Goal: Communication & Community: Answer question/provide support

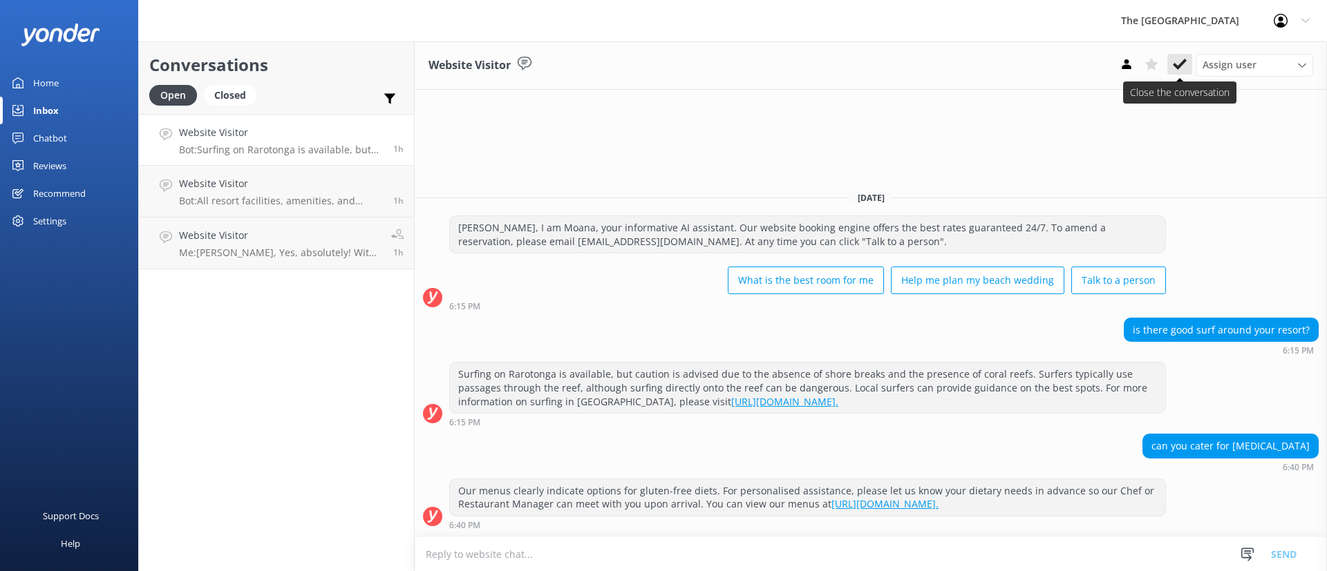
click at [1173, 64] on icon at bounding box center [1180, 64] width 14 height 14
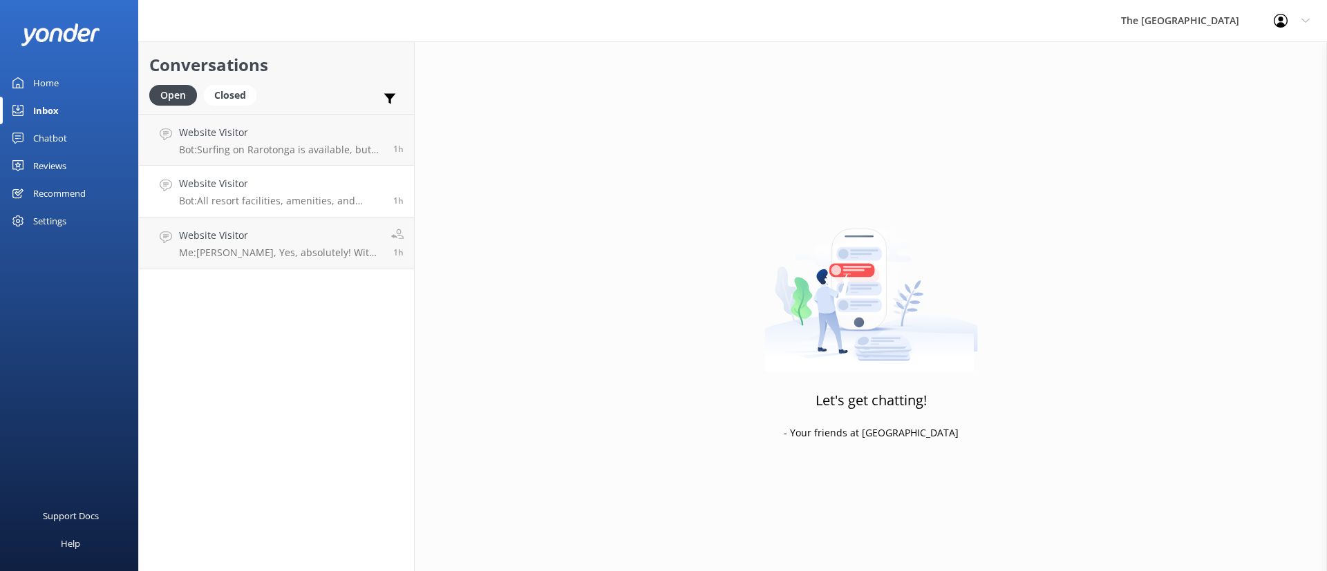
click at [330, 197] on p "Bot: All resort facilities, amenities, and services, including the restaurant a…" at bounding box center [281, 201] width 204 height 12
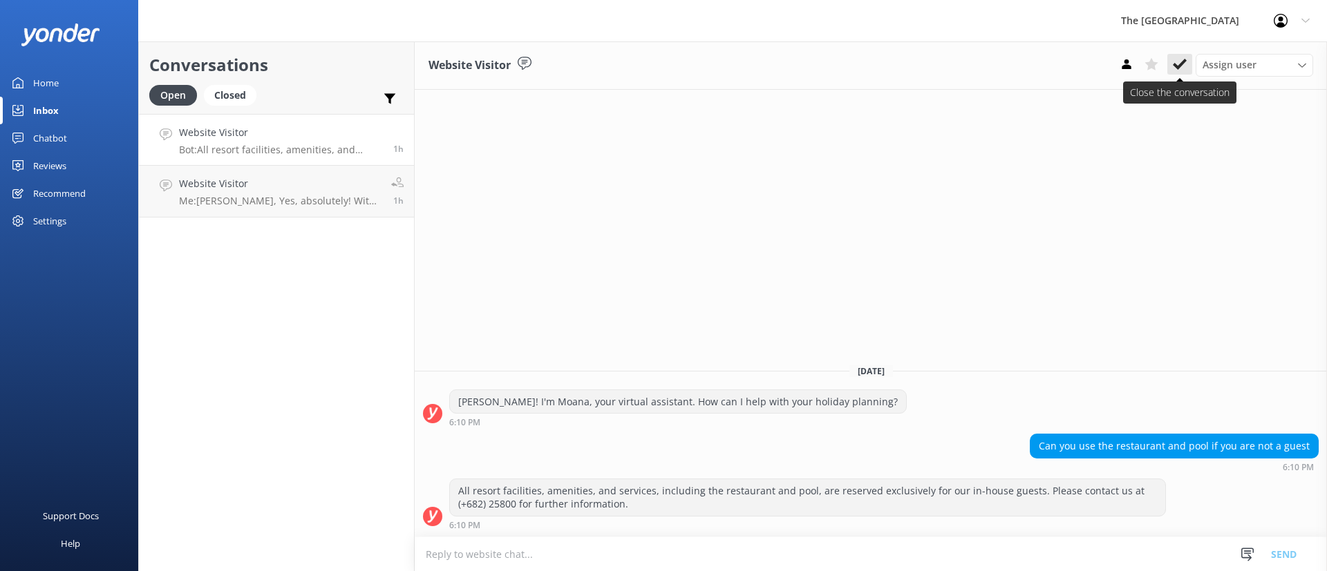
click at [1169, 68] on button at bounding box center [1179, 64] width 25 height 21
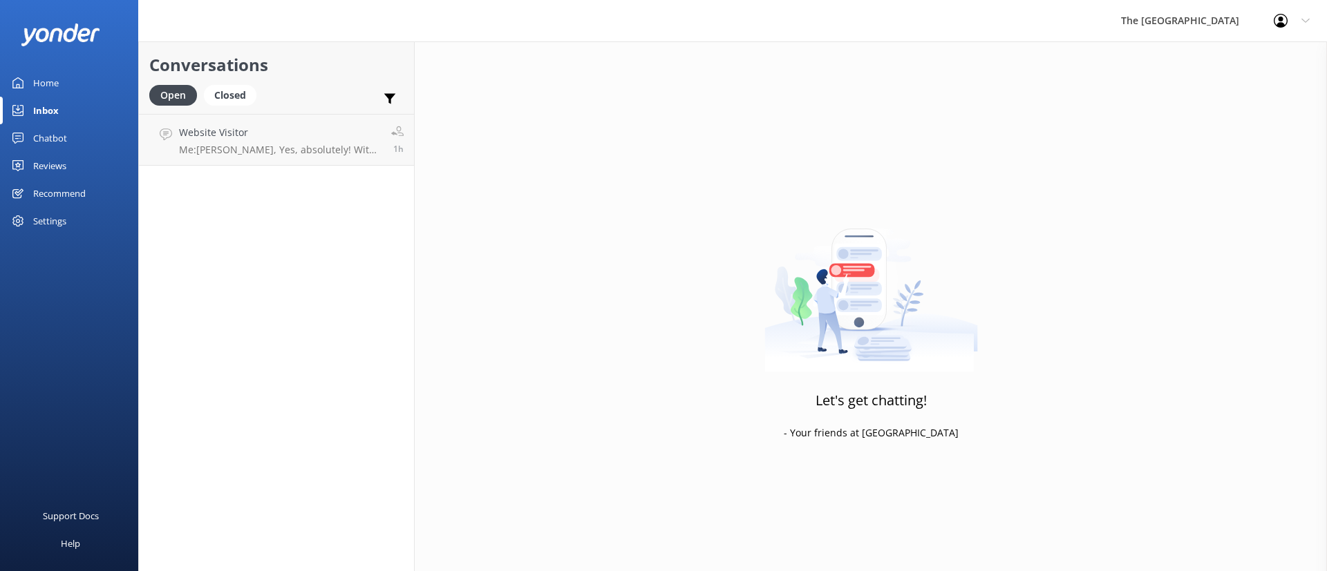
click at [310, 139] on h4 "Website Visitor" at bounding box center [280, 132] width 202 height 15
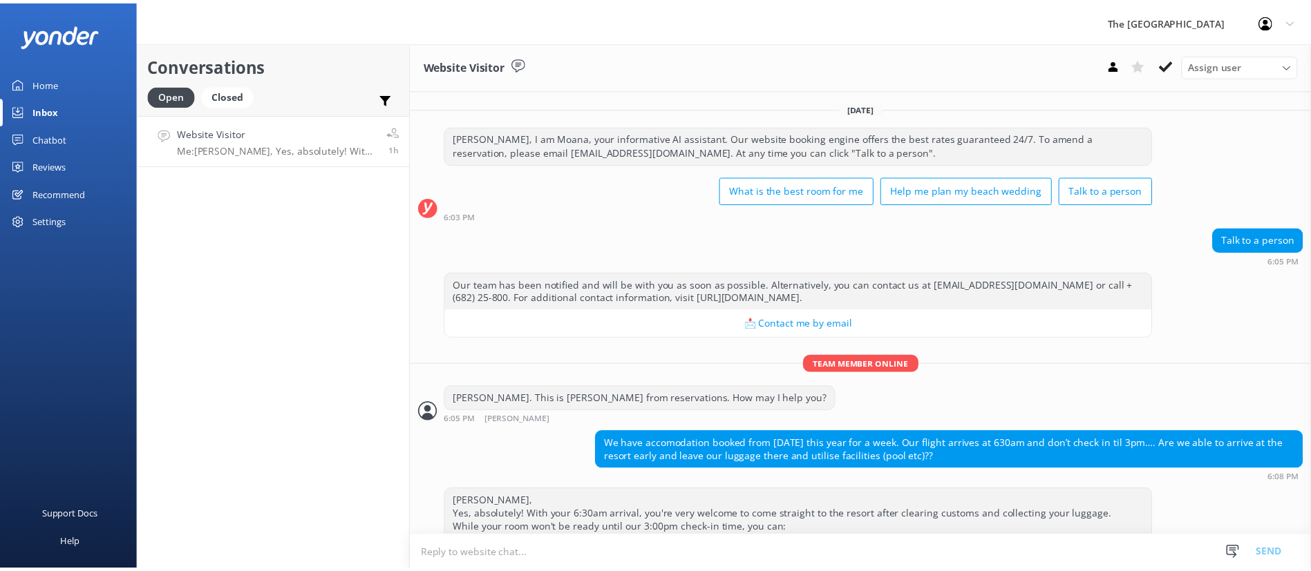
scroll to position [174, 0]
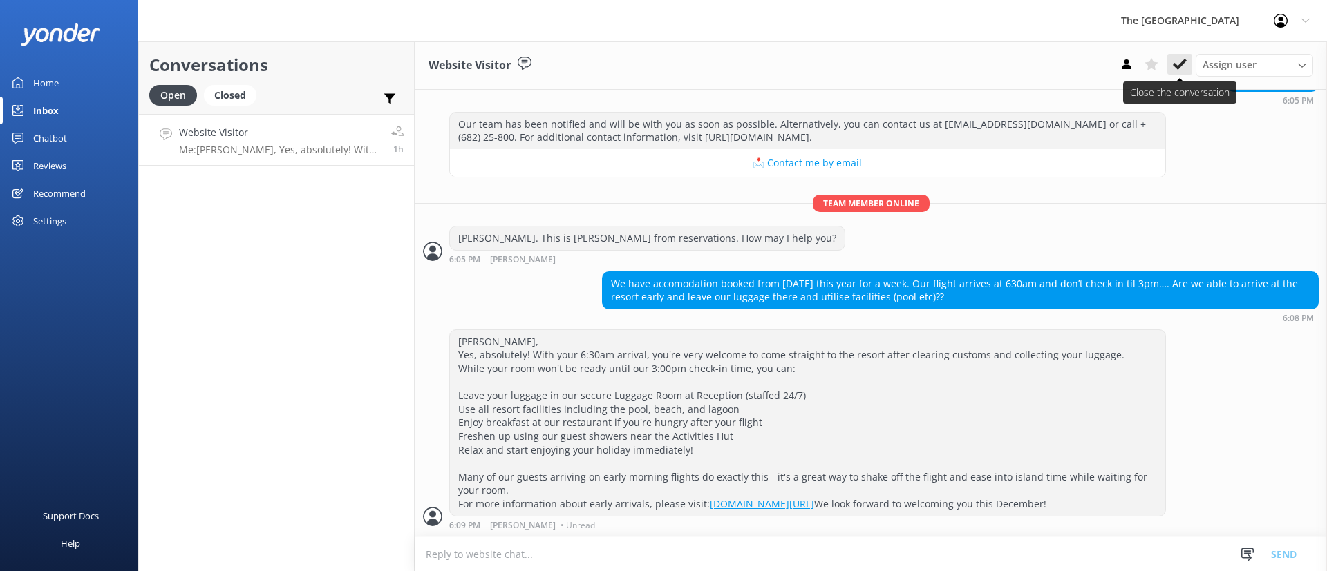
click at [1179, 61] on icon at bounding box center [1180, 64] width 14 height 14
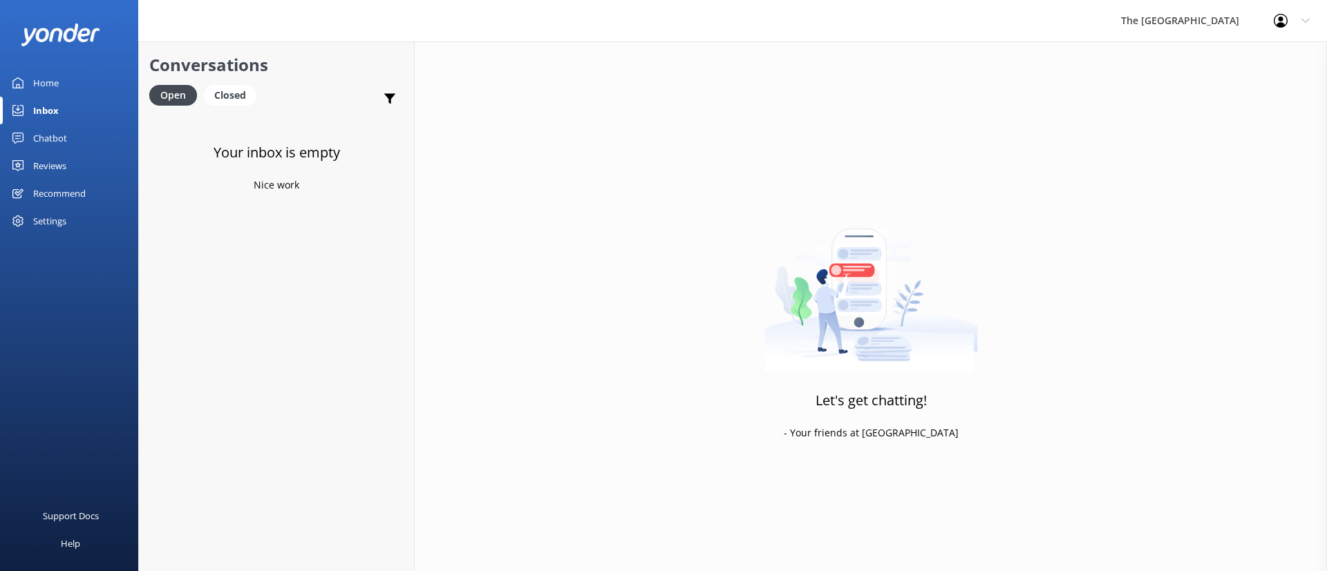
click at [270, 336] on div "Your inbox is empty Nice work" at bounding box center [276, 399] width 275 height 571
click at [49, 85] on div "Home" at bounding box center [46, 83] width 26 height 28
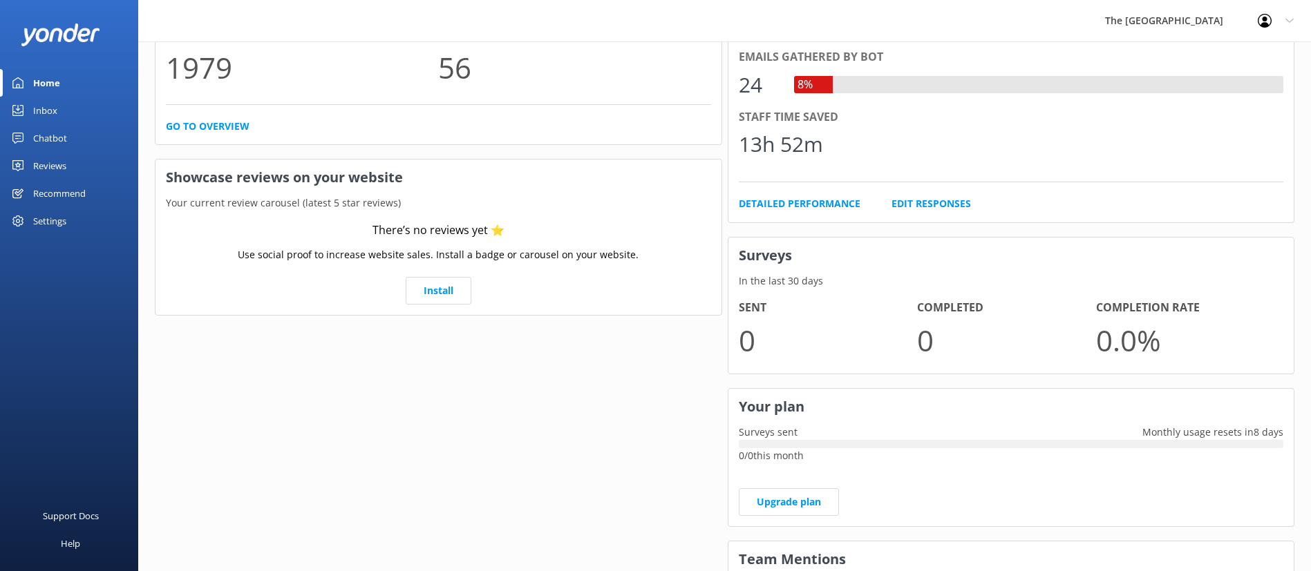
scroll to position [207, 0]
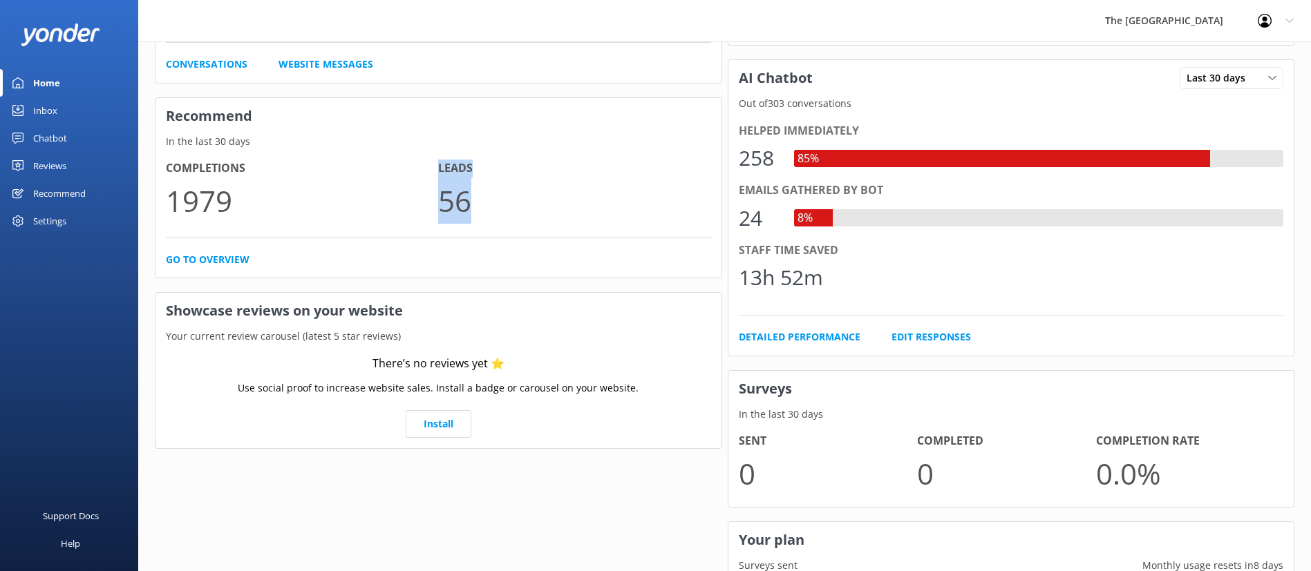
drag, startPoint x: 560, startPoint y: 216, endPoint x: 377, endPoint y: 184, distance: 185.2
click at [379, 184] on div "Completions 1979 Leads 56" at bounding box center [438, 199] width 545 height 79
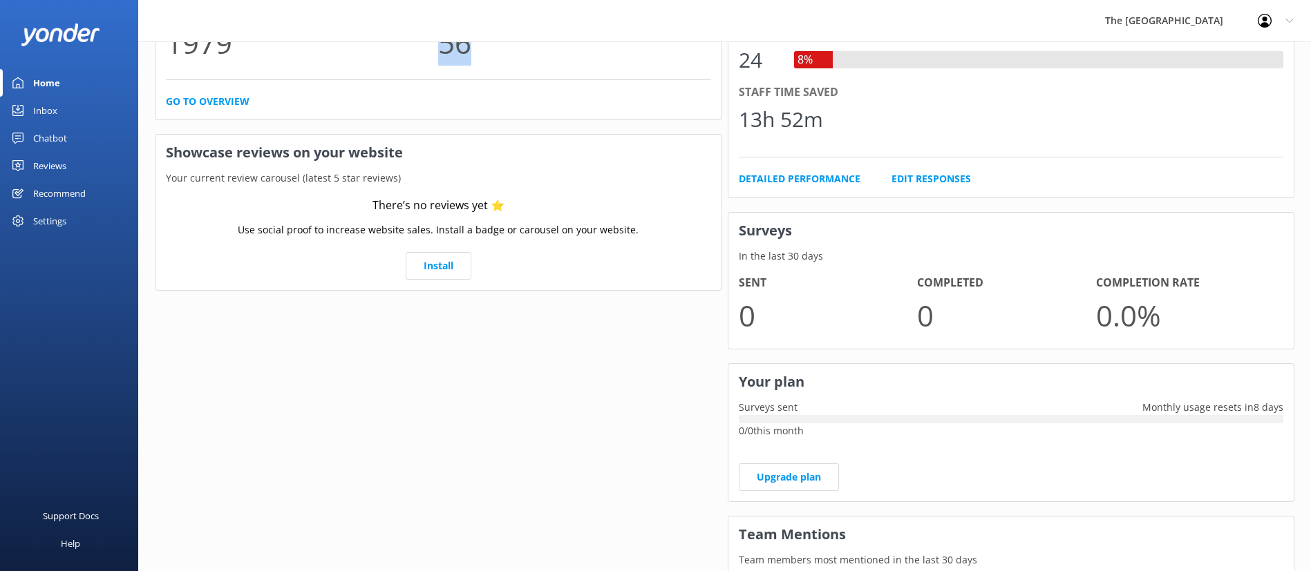
scroll to position [518, 0]
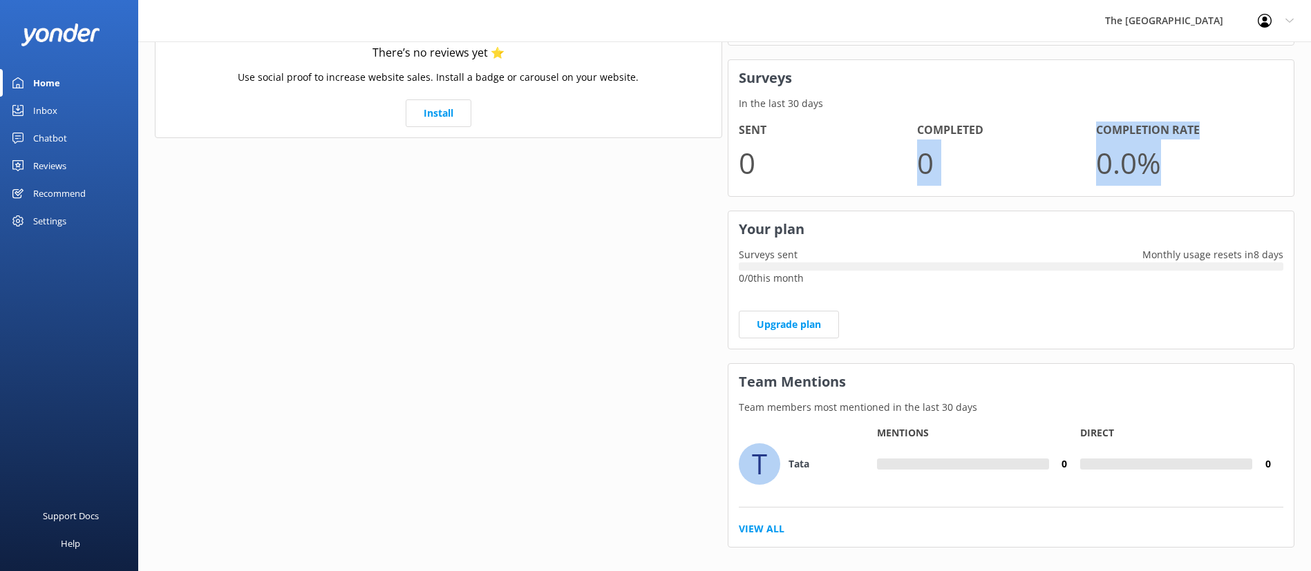
drag, startPoint x: 1093, startPoint y: 142, endPoint x: 970, endPoint y: 169, distance: 125.9
click at [1008, 130] on div "Sent 0 Completed 0 Completion Rate 0.0 %" at bounding box center [1011, 154] width 545 height 64
click at [940, 165] on p "0" at bounding box center [1006, 163] width 179 height 46
drag, startPoint x: 891, startPoint y: 163, endPoint x: 754, endPoint y: 183, distance: 138.3
click at [756, 183] on div "Sent 0 Completed 0 Completion Rate 0.0 %" at bounding box center [1011, 154] width 545 height 64
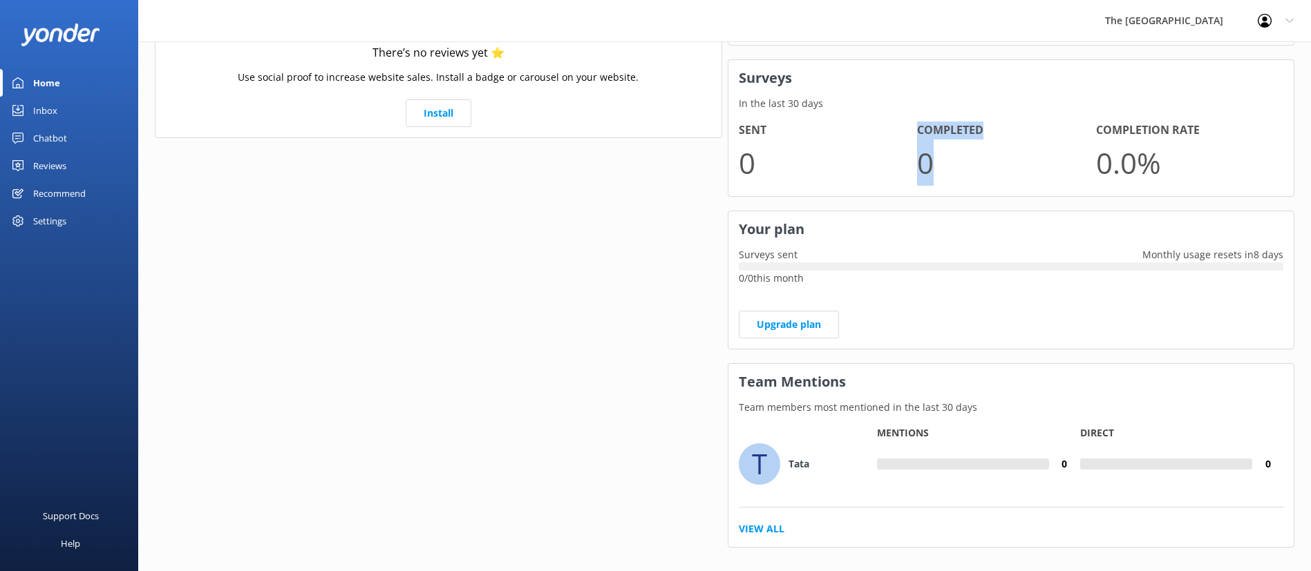
click at [770, 182] on p "0" at bounding box center [828, 163] width 179 height 46
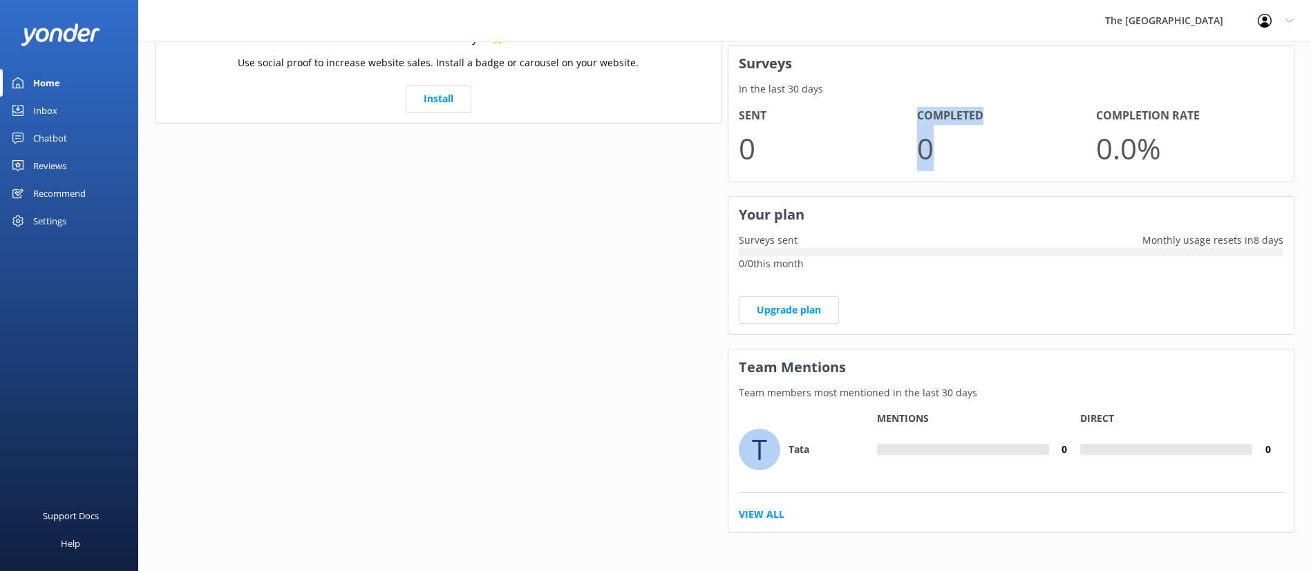
scroll to position [536, 0]
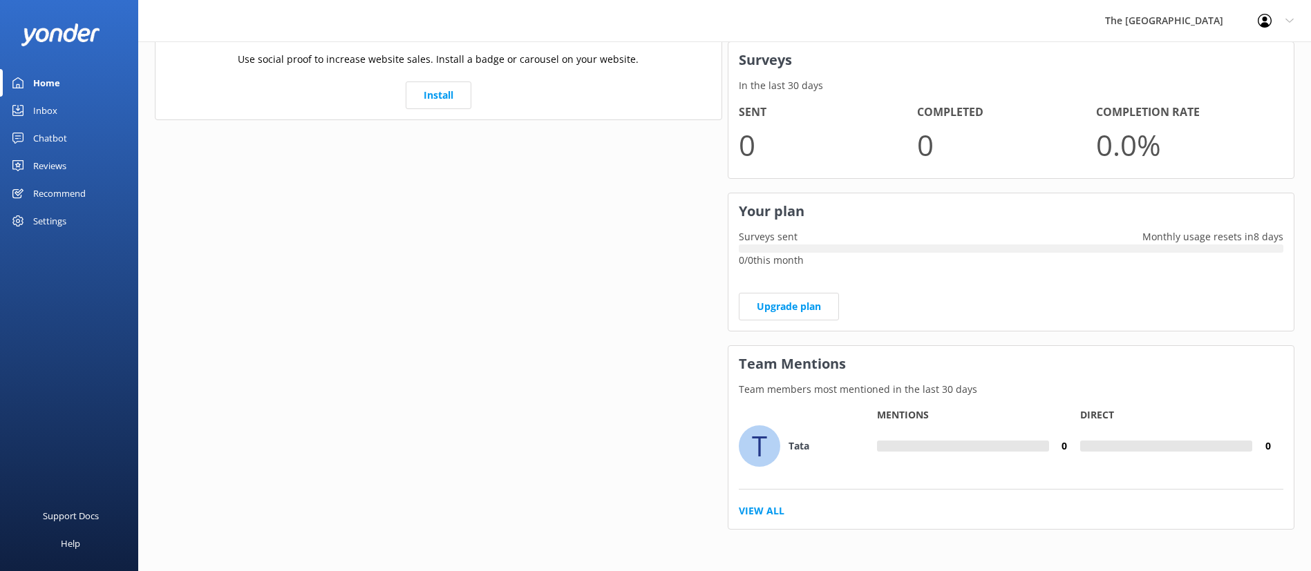
click at [600, 246] on div "Website Chat In the last 30 days Conversations 303 Active Pop-ups 8 Conversatio…" at bounding box center [438, 58] width 573 height 976
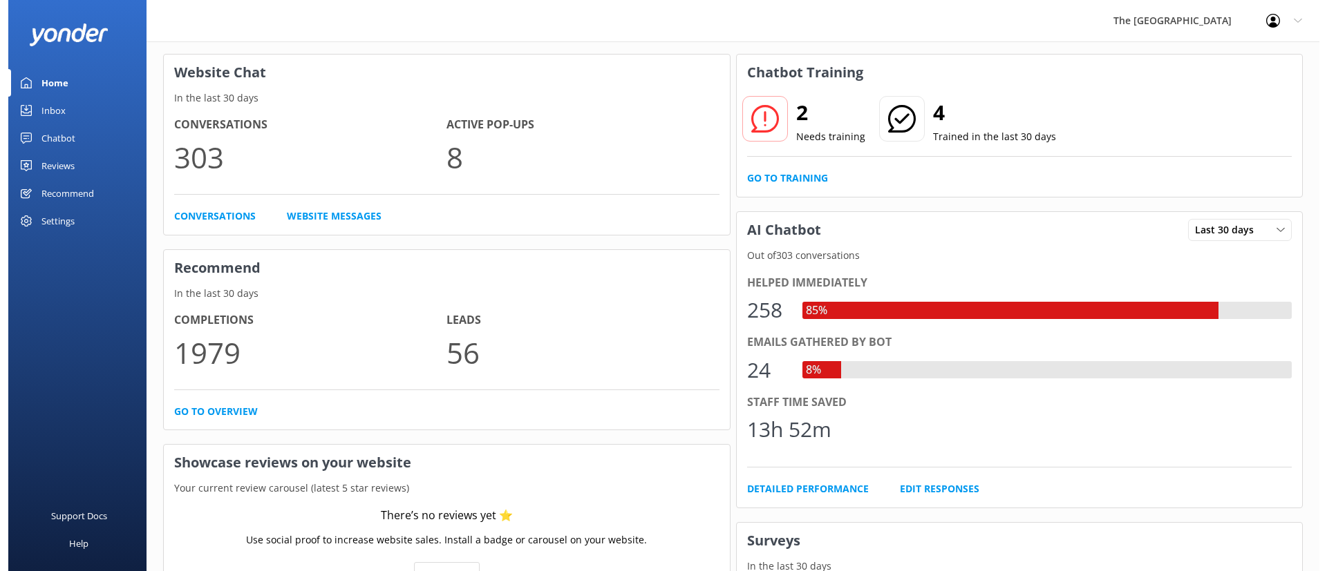
scroll to position [0, 0]
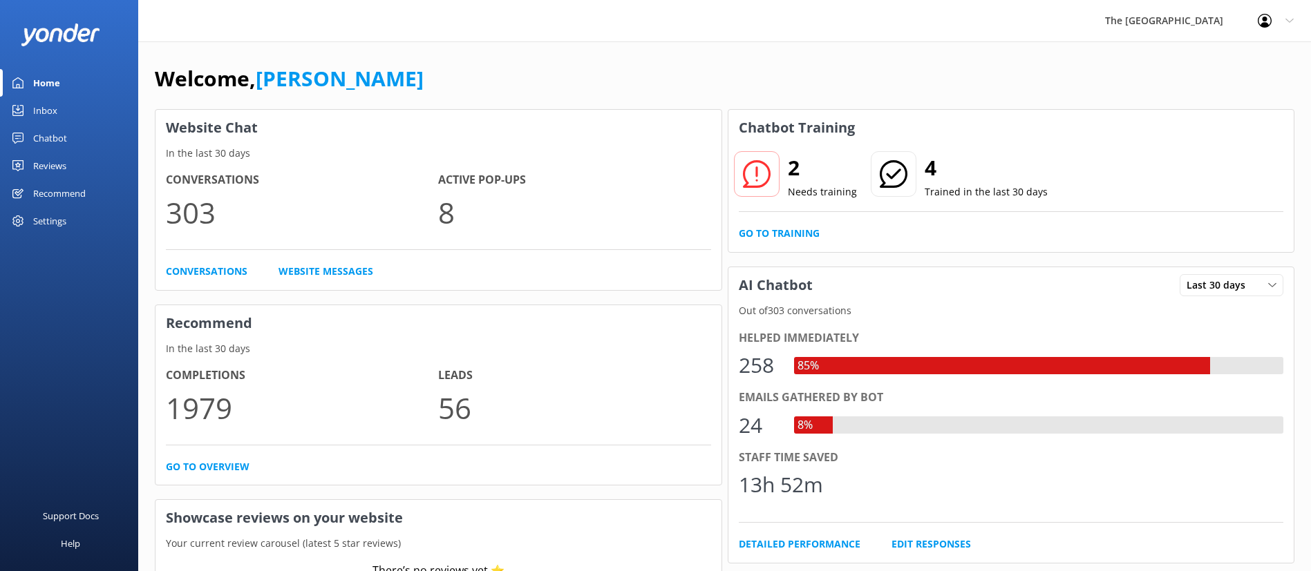
click at [62, 79] on link "Home" at bounding box center [69, 83] width 138 height 28
click at [48, 103] on div "Inbox" at bounding box center [45, 111] width 24 height 28
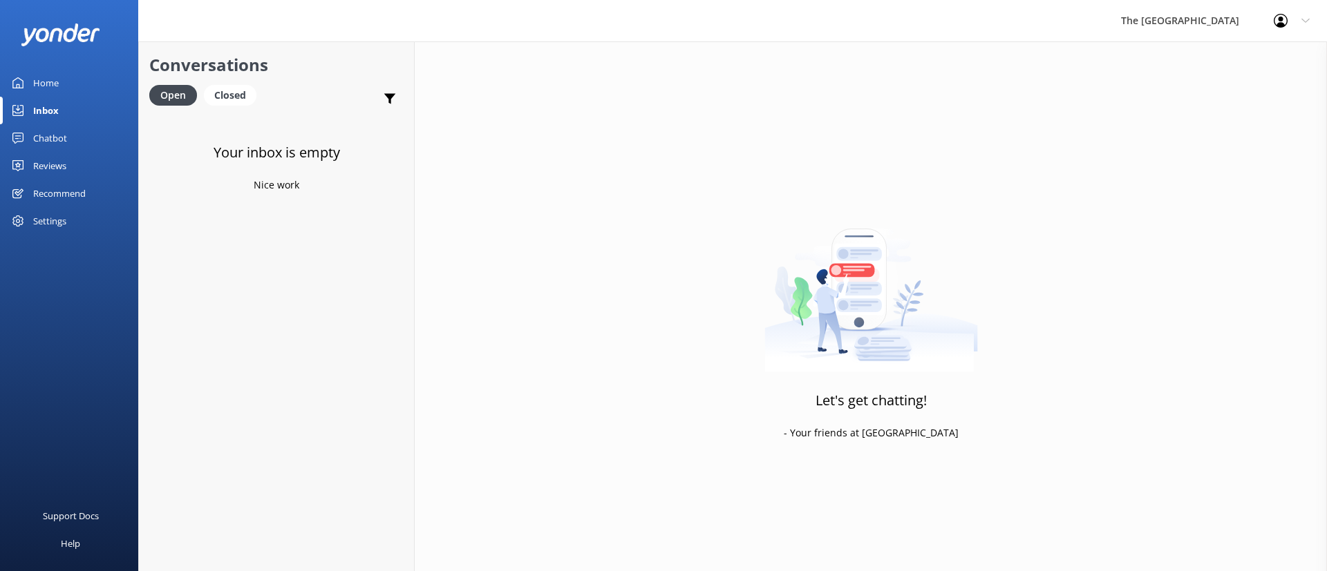
drag, startPoint x: 444, startPoint y: 319, endPoint x: 353, endPoint y: 21, distance: 311.3
click at [443, 319] on div "Let's get chatting! - Your friends at [GEOGRAPHIC_DATA]" at bounding box center [871, 326] width 912 height 571
click at [274, 191] on div "Your inbox is empty Nice work" at bounding box center [276, 399] width 275 height 571
